Goal: Task Accomplishment & Management: Use online tool/utility

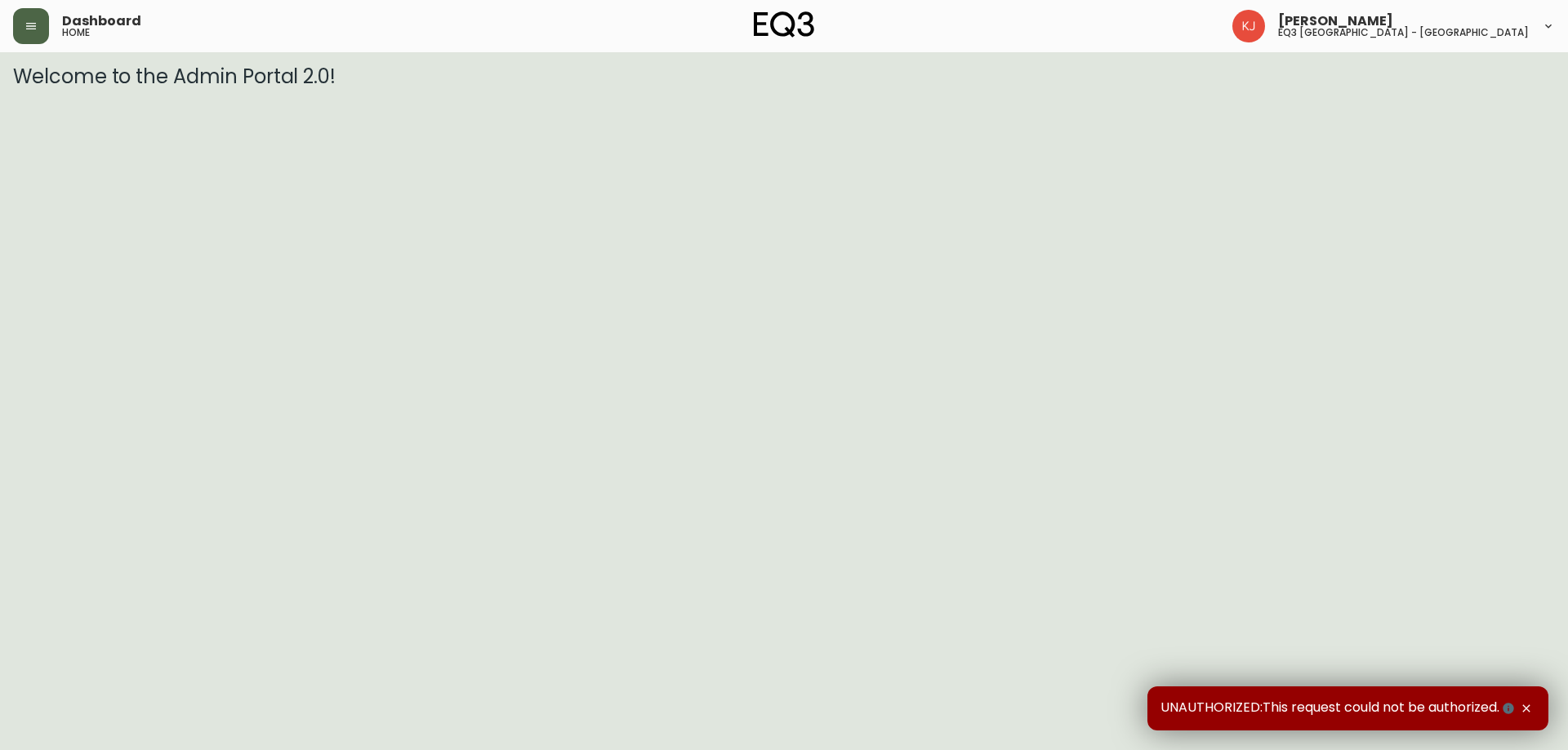
click at [37, 27] on icon "button" at bounding box center [31, 26] width 13 height 13
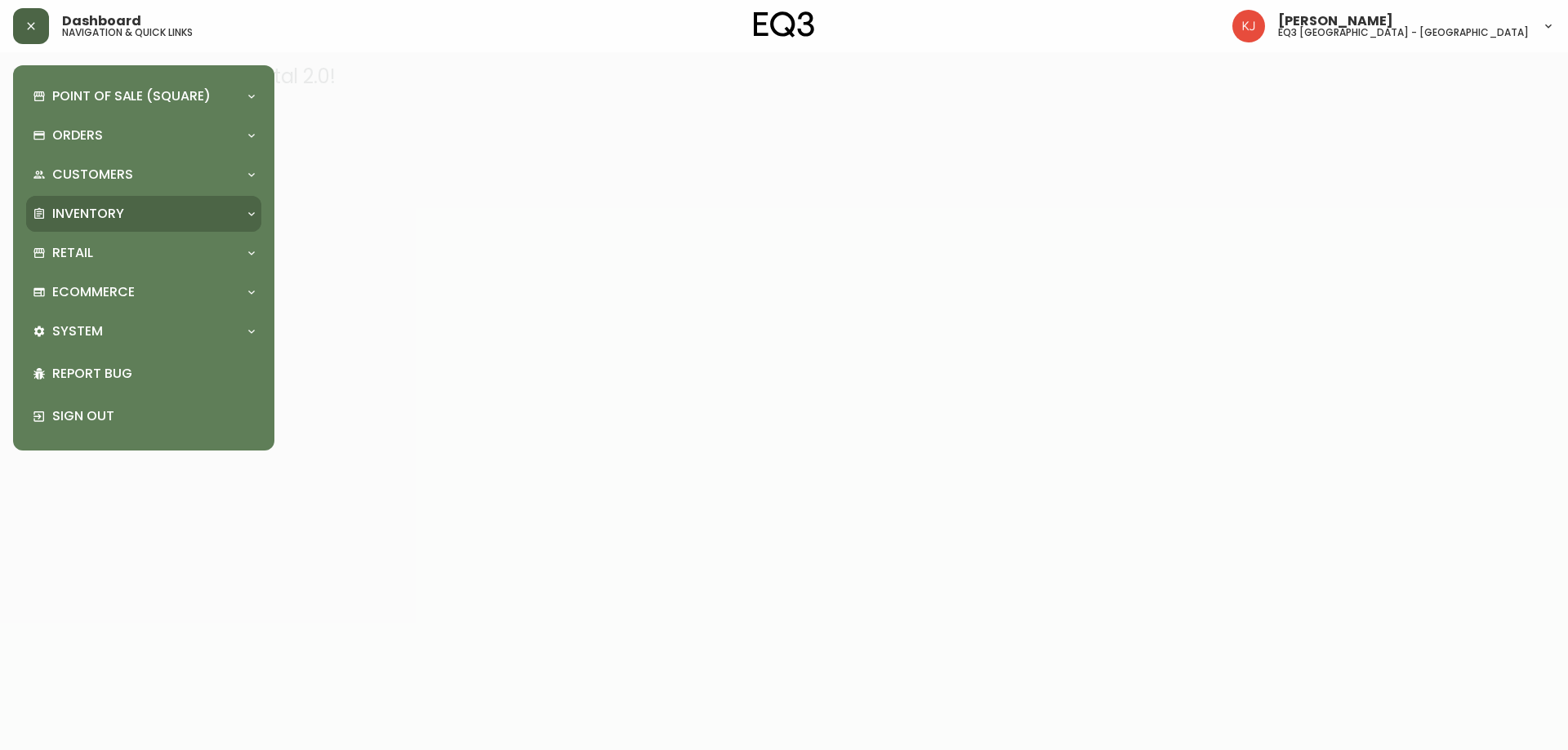
click at [66, 211] on p "Inventory" at bounding box center [88, 214] width 72 height 18
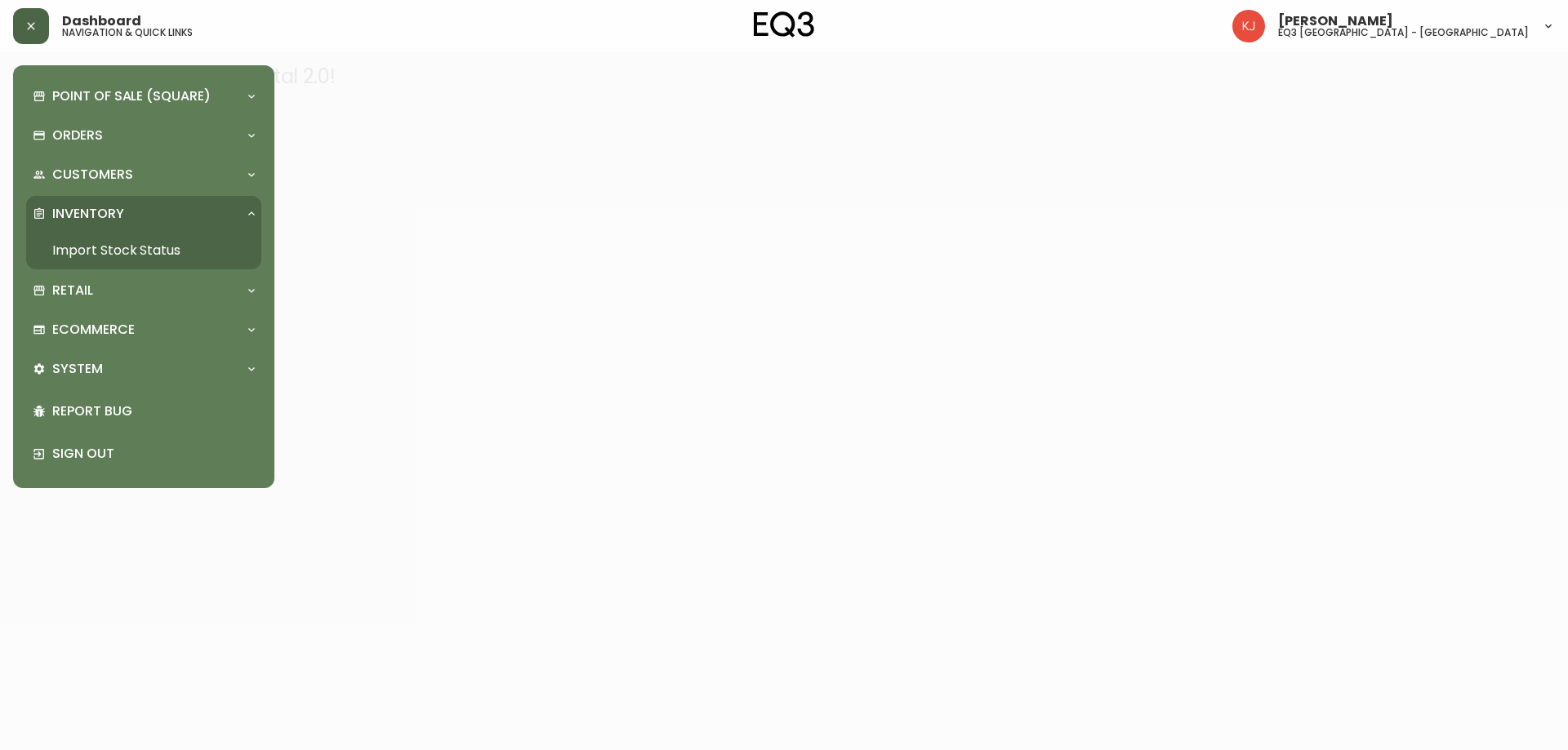
click at [67, 235] on link "Import Stock Status" at bounding box center [144, 251] width 235 height 38
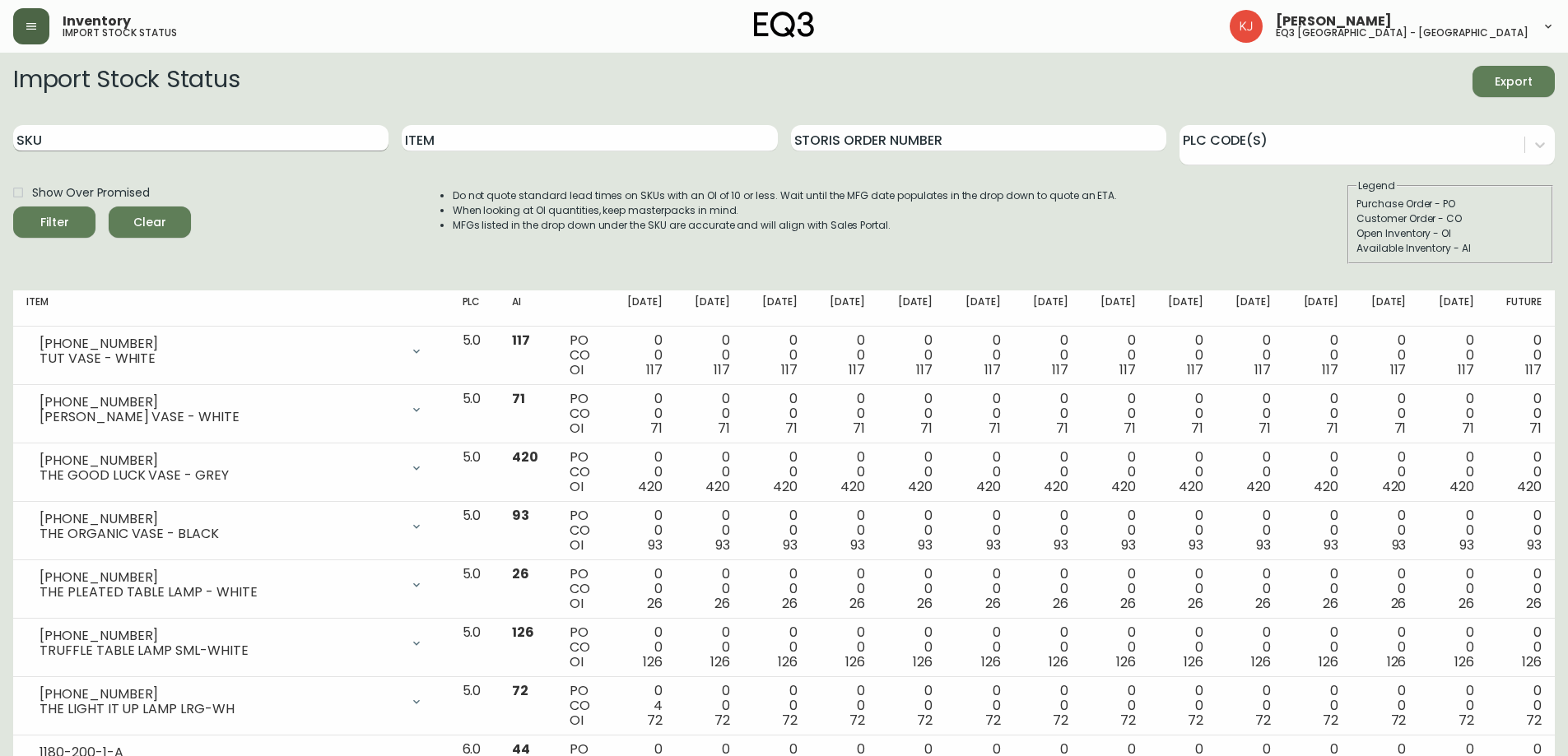
click at [113, 141] on input "SKU" at bounding box center [201, 138] width 375 height 26
paste input "30132-01-5KTA07"
click at [14, 206] on button "Filter" at bounding box center [54, 222] width 82 height 32
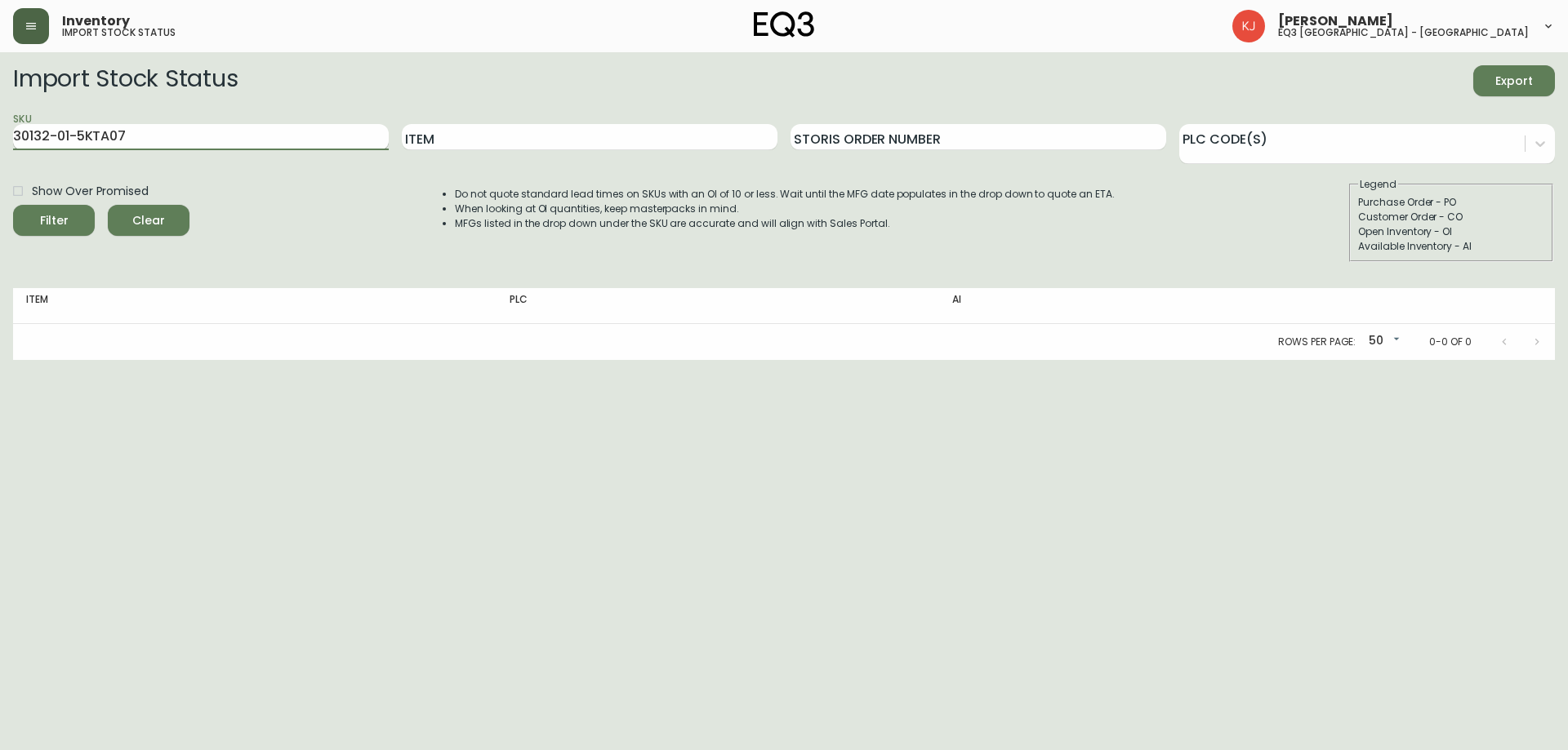
click at [13, 205] on button "Filter" at bounding box center [54, 220] width 82 height 31
drag, startPoint x: 150, startPoint y: 132, endPoint x: 14, endPoint y: 137, distance: 136.1
click at [14, 137] on input "30132-01-5KTA07" at bounding box center [201, 137] width 376 height 26
paste input "20-980-13-A"
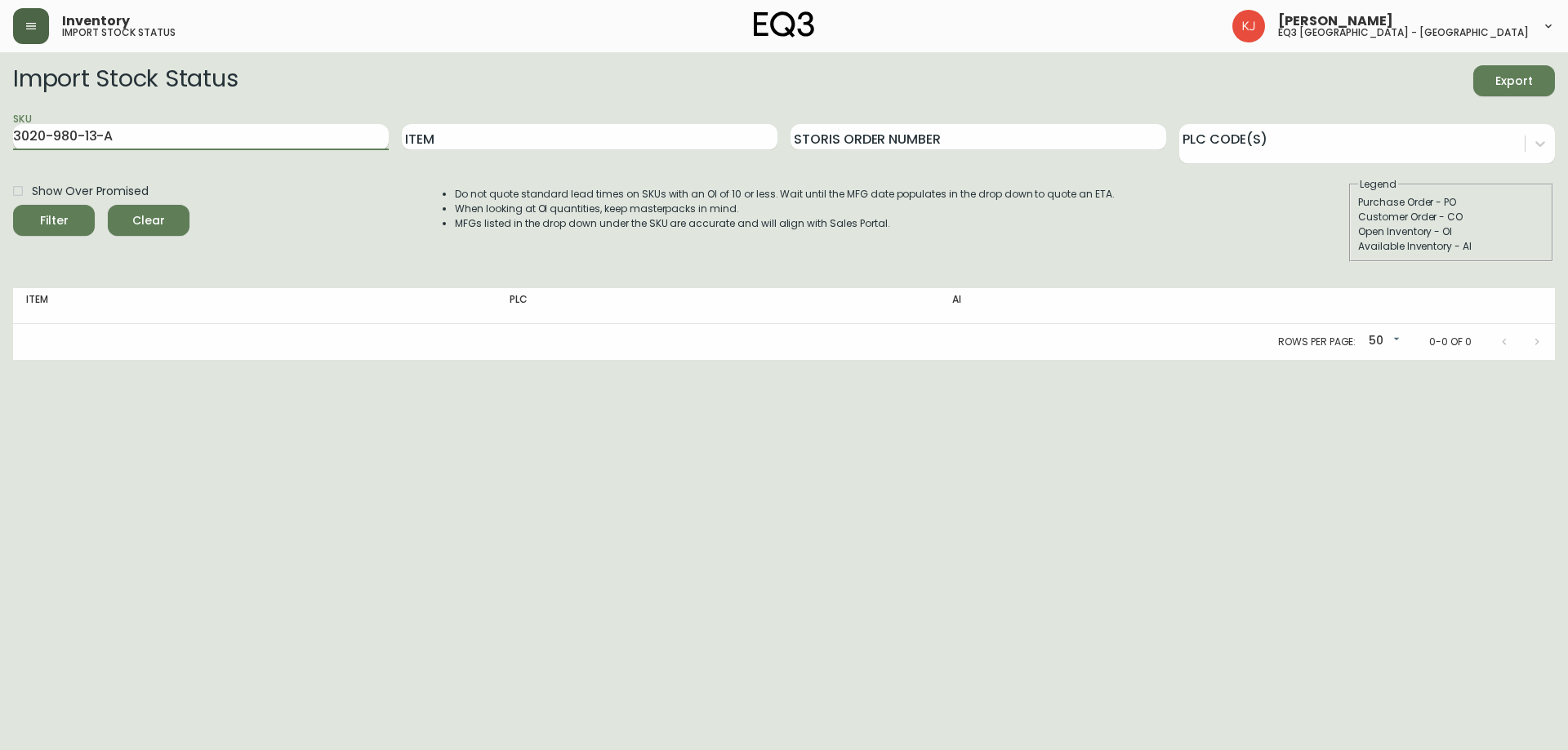
click at [13, 205] on button "Filter" at bounding box center [54, 220] width 82 height 31
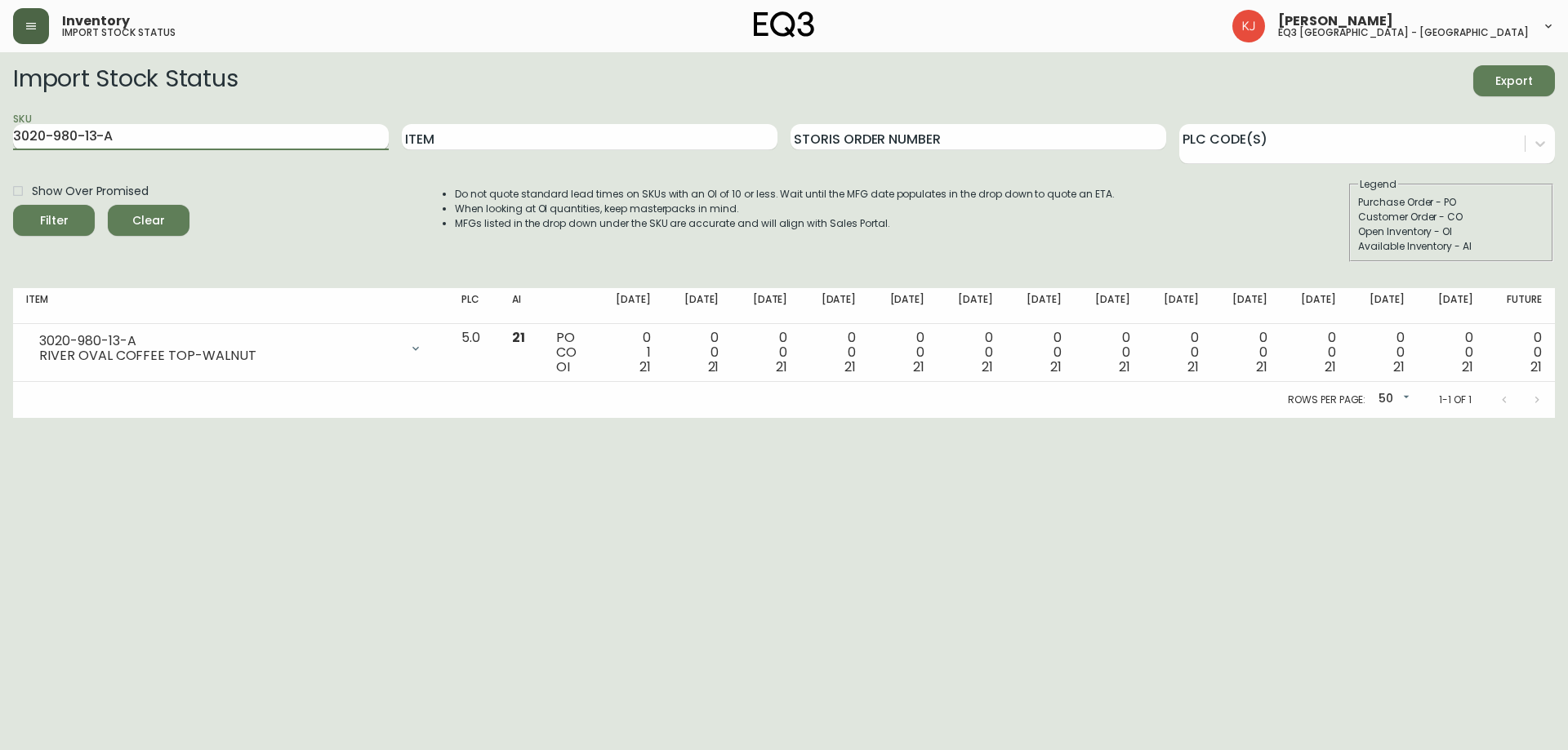
click at [166, 140] on input "3020-980-13-A" at bounding box center [201, 137] width 376 height 26
click at [166, 141] on input "3020-980-13-A" at bounding box center [201, 137] width 376 height 26
type input "3"
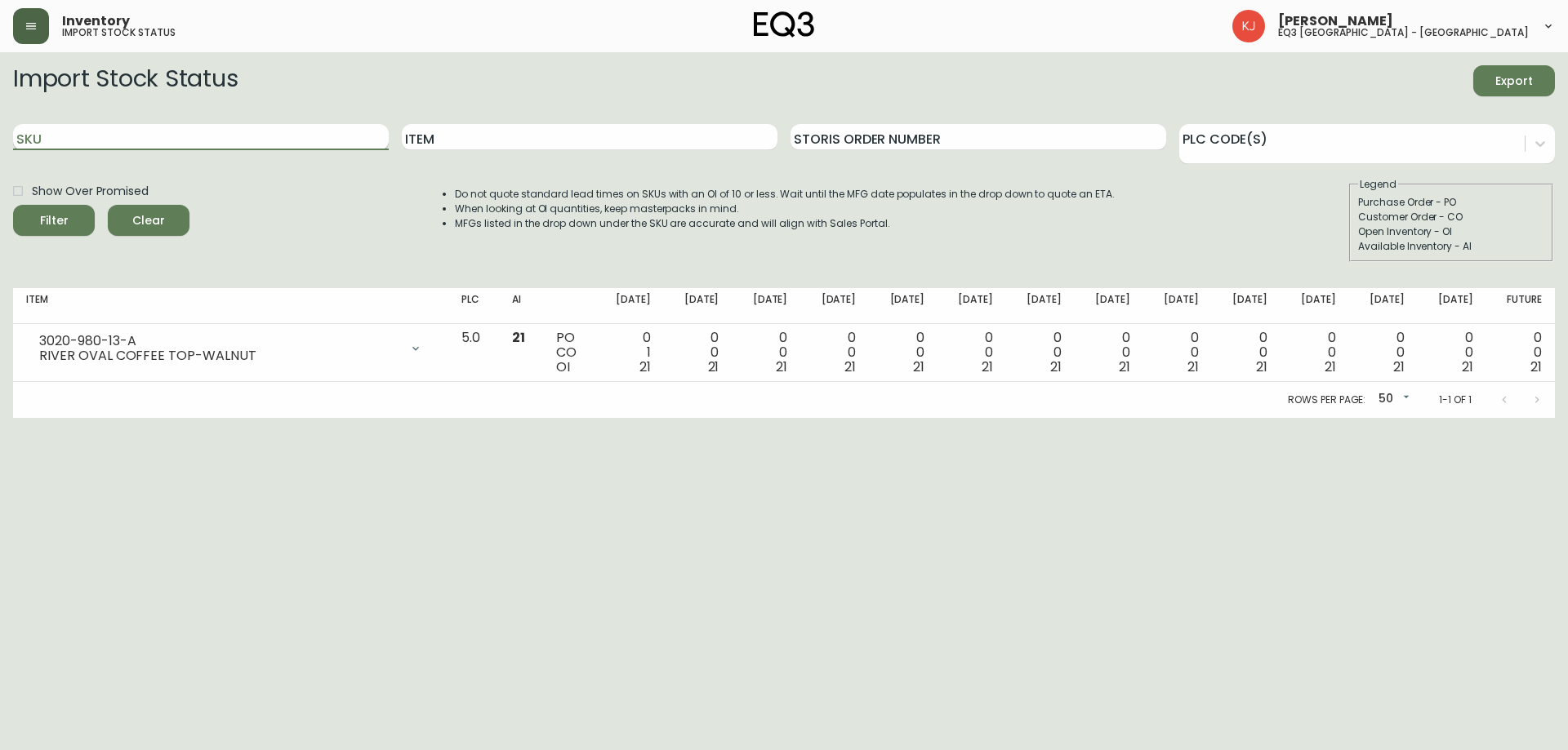
click at [175, 130] on input "SKU" at bounding box center [201, 137] width 376 height 26
type input "b"
paste input "3020-980-13-A"
drag, startPoint x: 282, startPoint y: 130, endPoint x: 9, endPoint y: 108, distance: 273.9
click at [9, 108] on main "Import Stock Status Export SKU 3020-980-13-B Item Storis Order Number PLC Code(…" at bounding box center [784, 234] width 1568 height 366
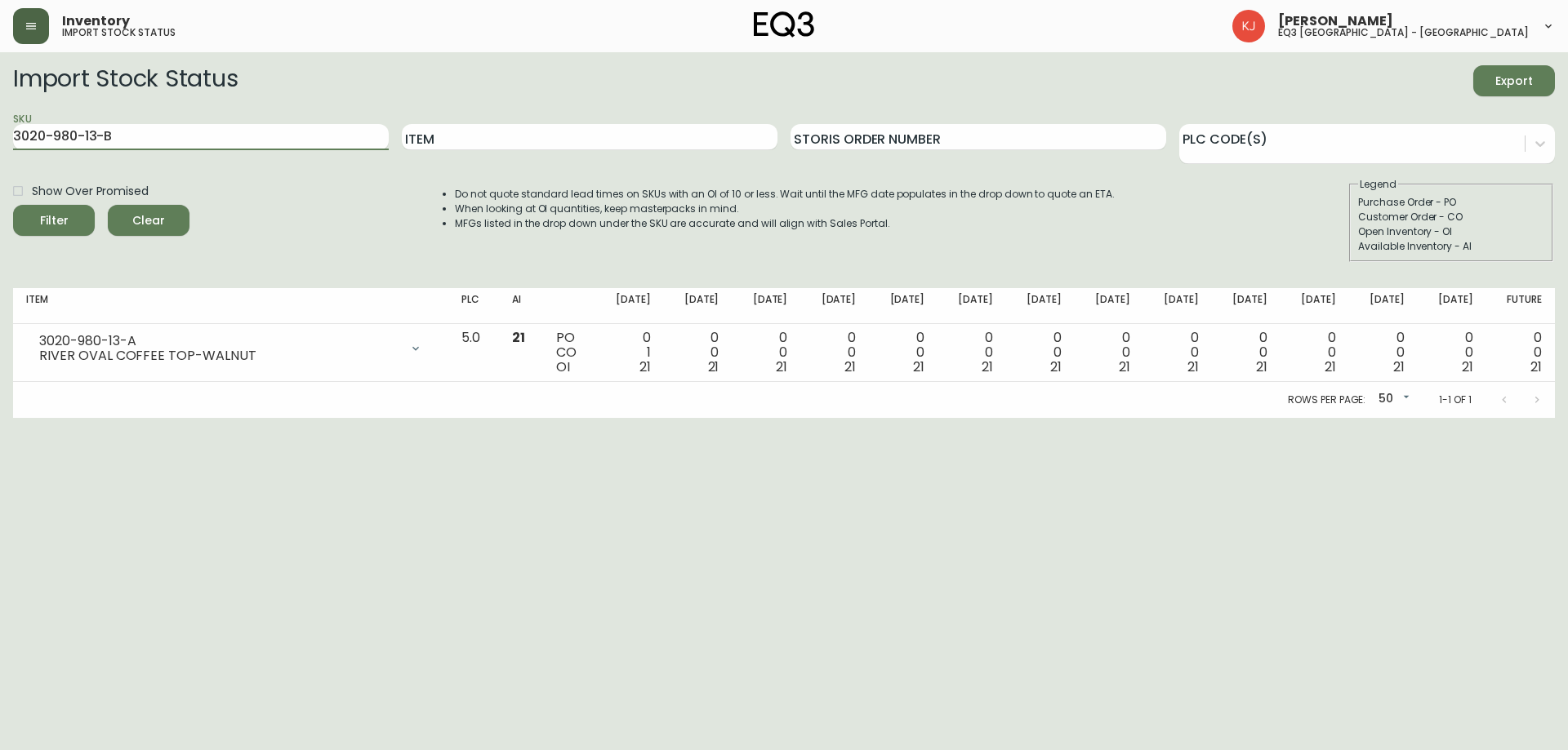
paste input "40"
type input "3020-980-40-B"
click at [13, 205] on button "Filter" at bounding box center [54, 220] width 82 height 31
